Goal: Navigation & Orientation: Understand site structure

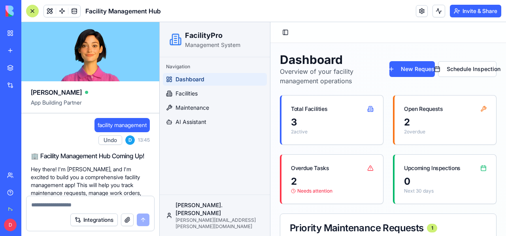
scroll to position [279, 0]
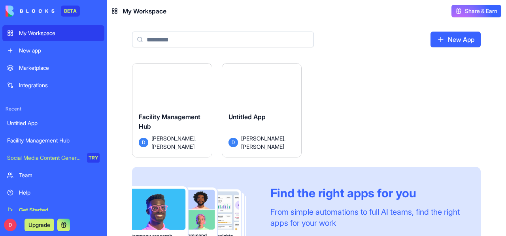
click at [171, 103] on div "Launch" at bounding box center [171, 88] width 79 height 49
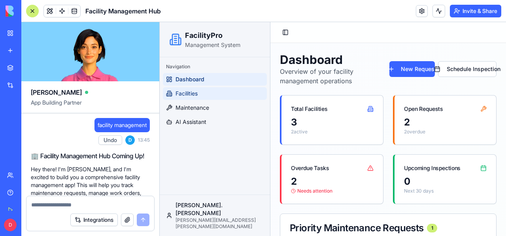
click at [190, 96] on span "Facilities" at bounding box center [186, 94] width 22 height 8
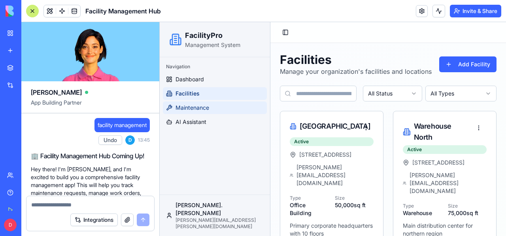
click at [188, 108] on span "Maintenance" at bounding box center [192, 108] width 34 height 8
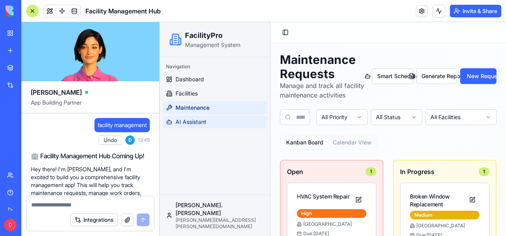
click at [188, 122] on span "AI Assistant" at bounding box center [190, 122] width 31 height 8
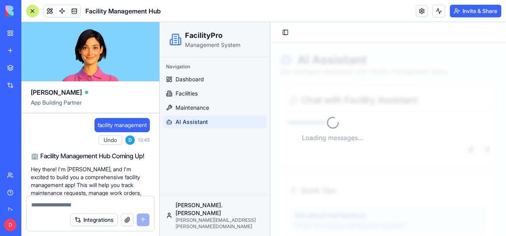
scroll to position [6, 0]
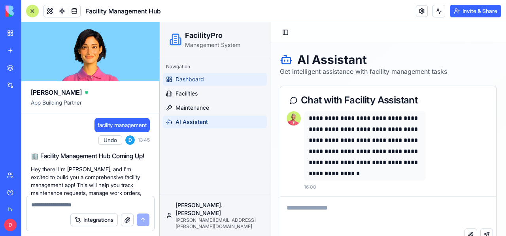
click at [184, 80] on span "Dashboard" at bounding box center [189, 79] width 28 height 8
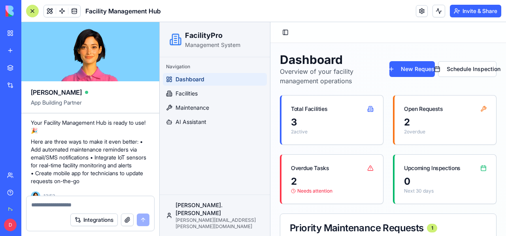
scroll to position [245, 0]
